Goal: Information Seeking & Learning: Learn about a topic

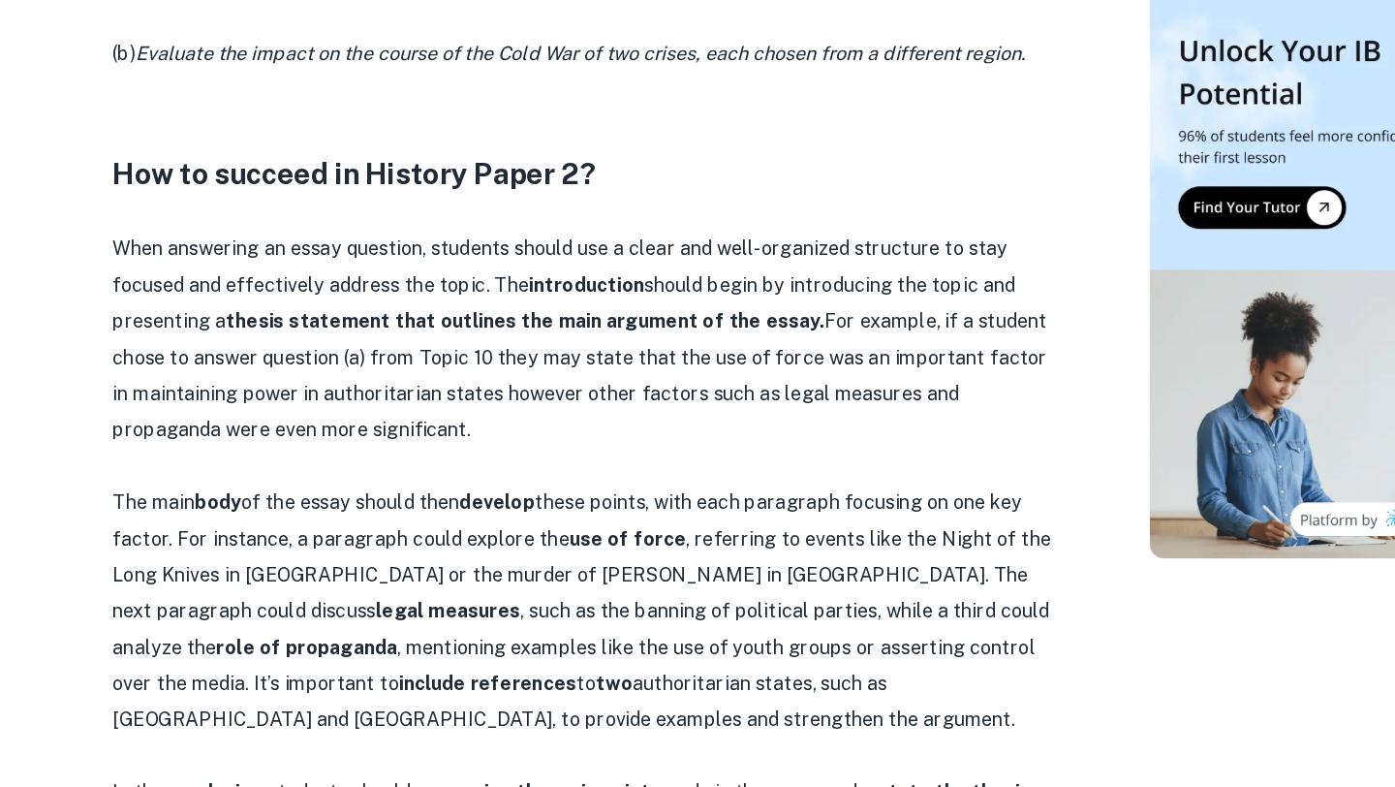
scroll to position [1525, 0]
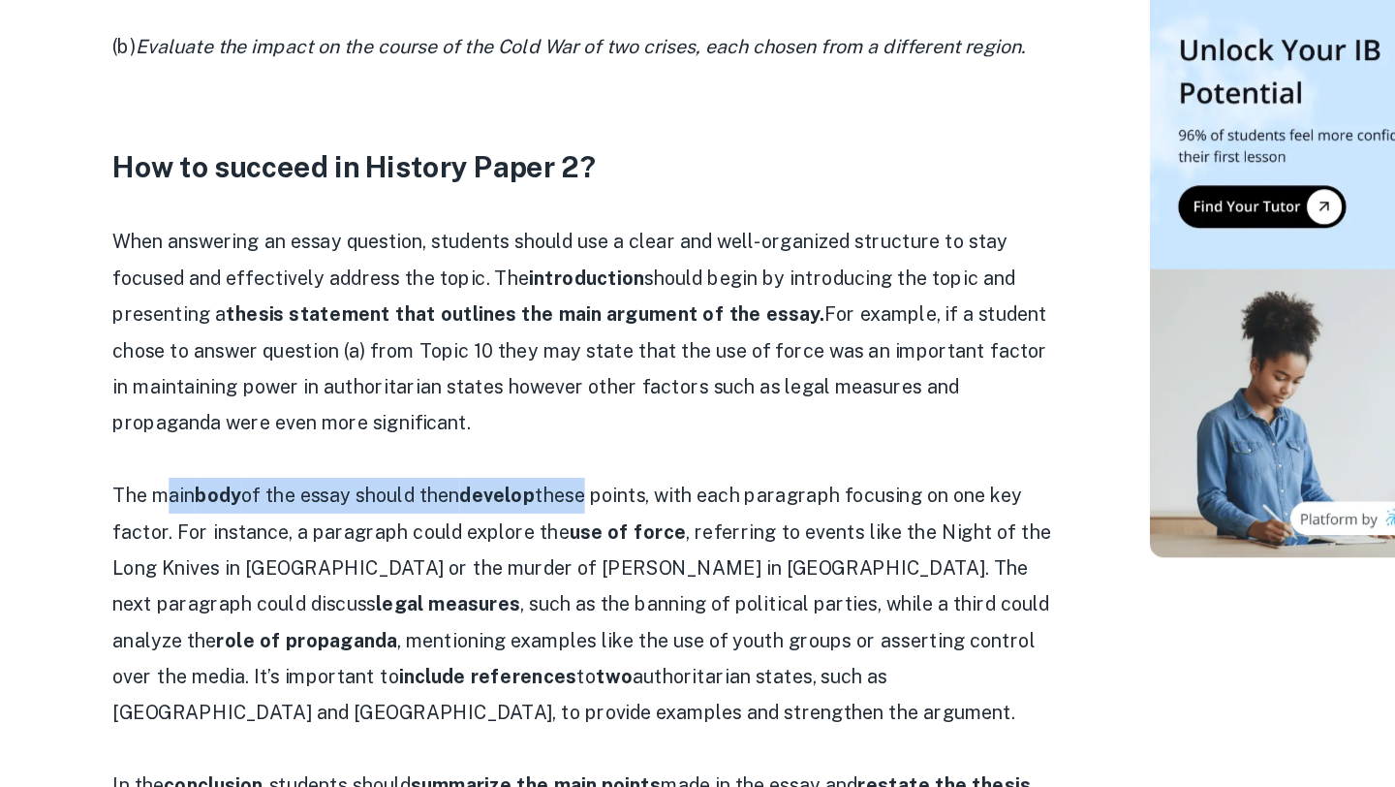
drag, startPoint x: 198, startPoint y: 518, endPoint x: 531, endPoint y: 519, distance: 333.3
click at [531, 536] on p "The main body of the essay should then develop these points, with each paragrap…" at bounding box center [540, 639] width 775 height 206
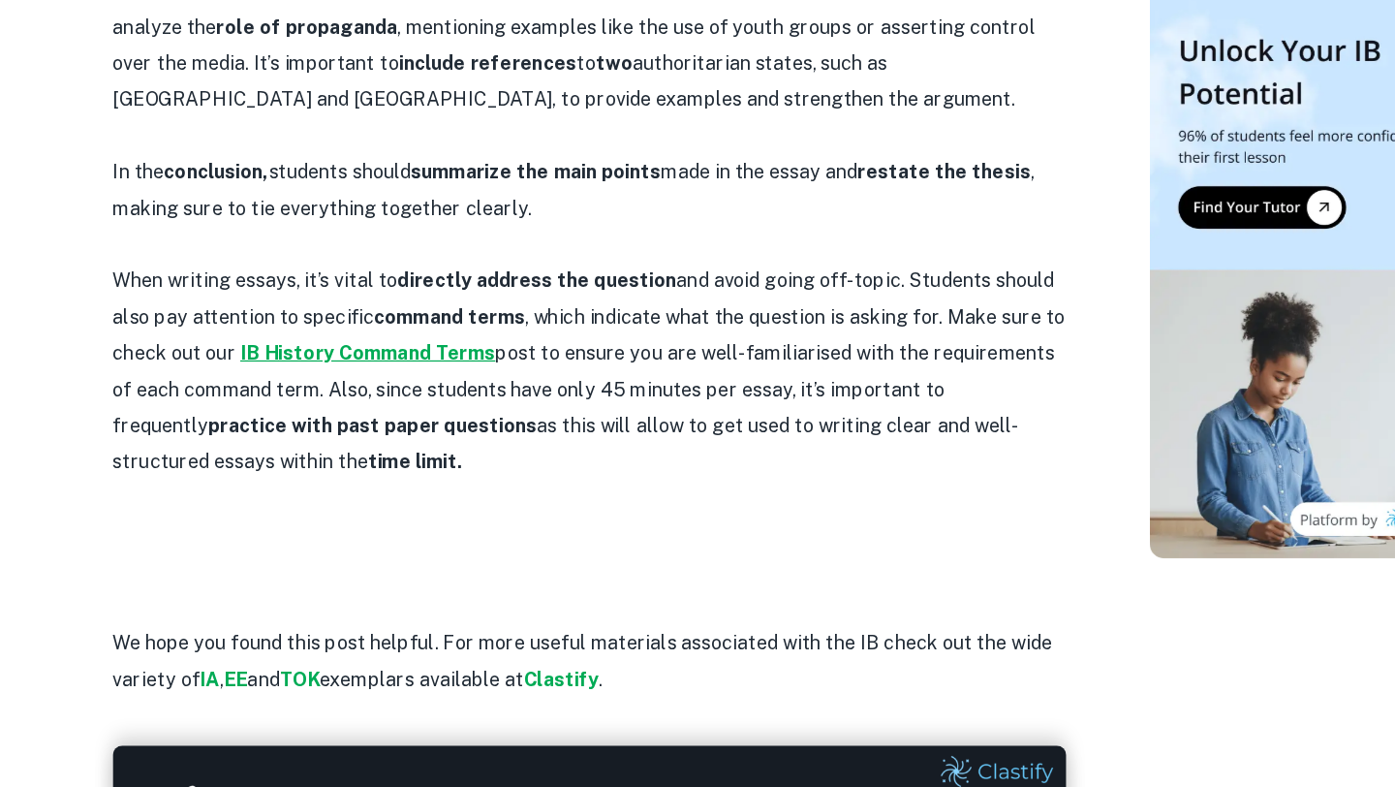
scroll to position [2026, 0]
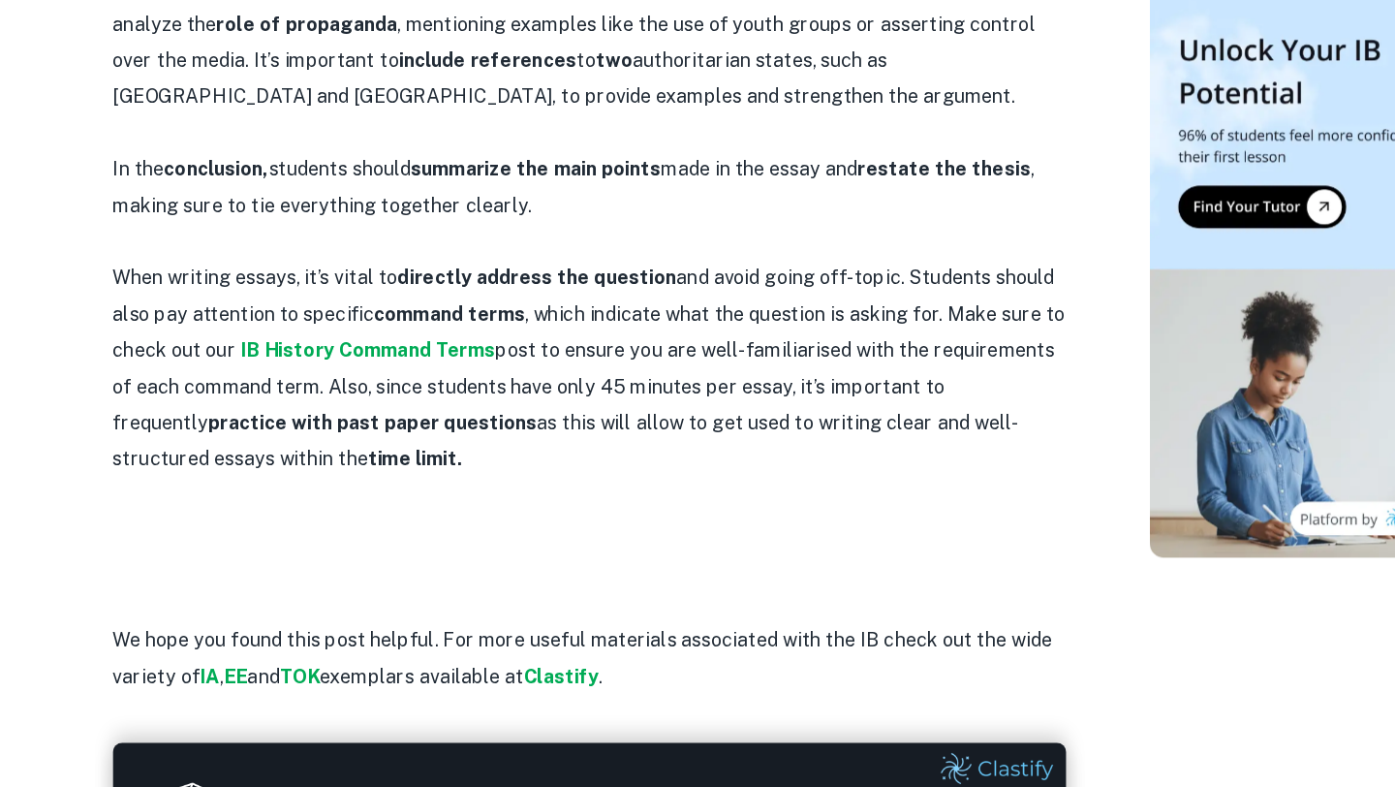
click at [318, 565] on p at bounding box center [540, 579] width 775 height 29
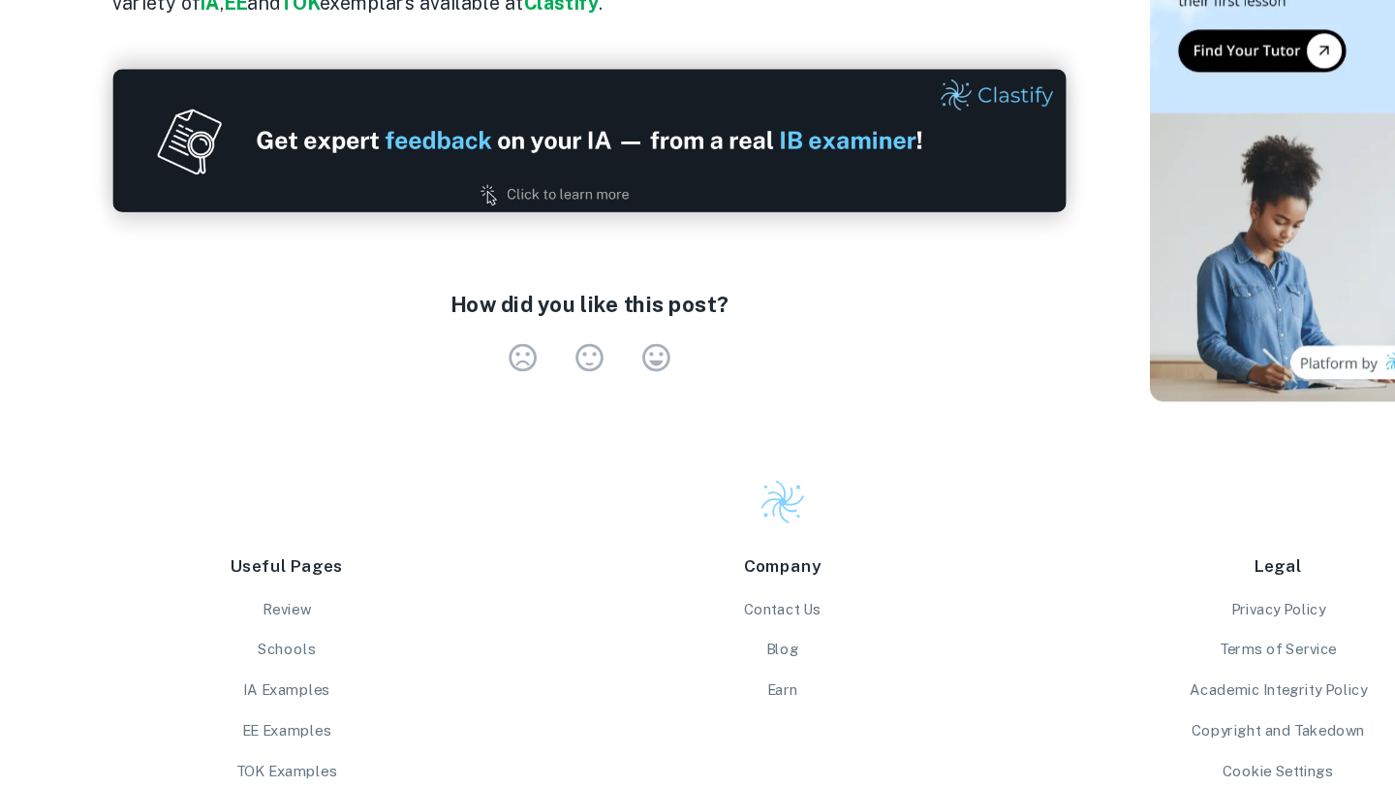
scroll to position [2788, 0]
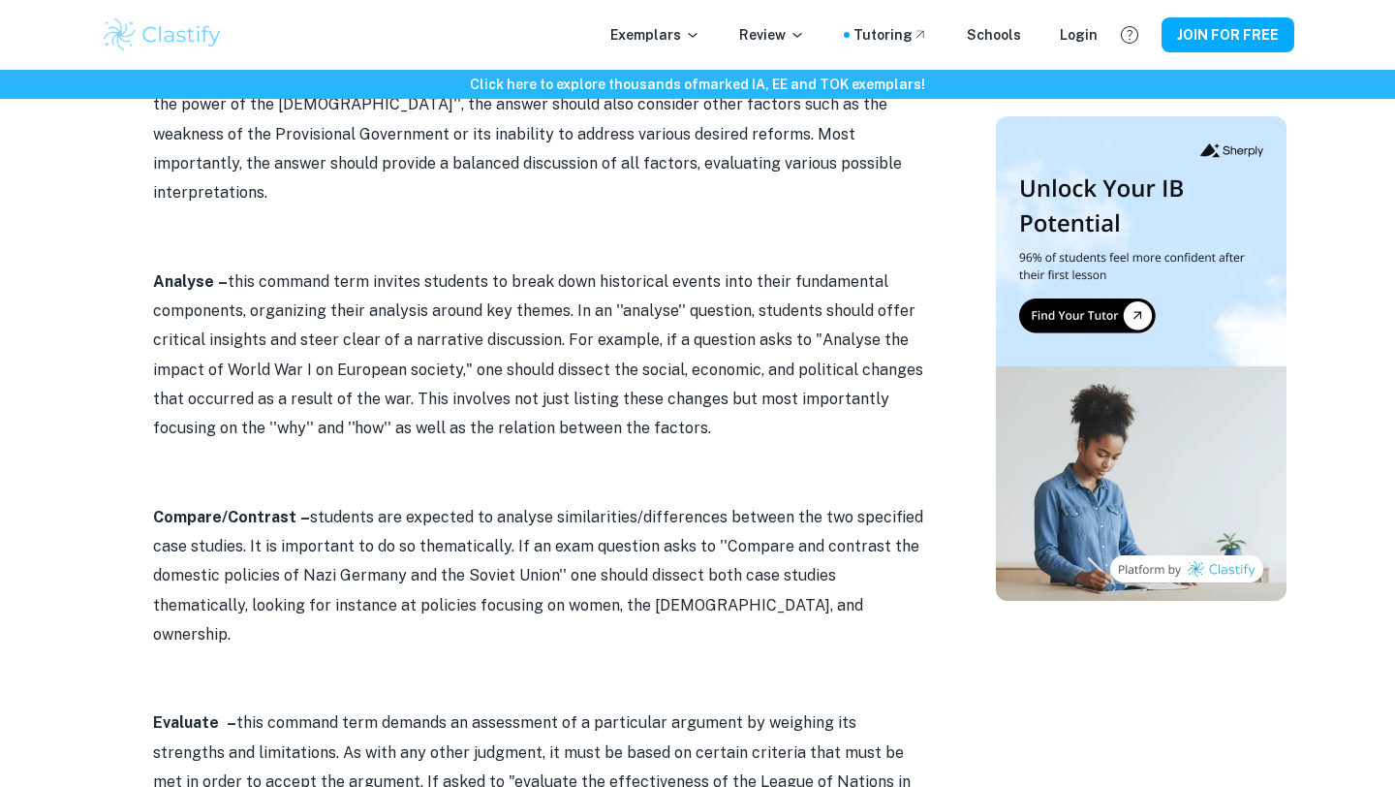
scroll to position [1061, 0]
